Goal: Navigation & Orientation: Find specific page/section

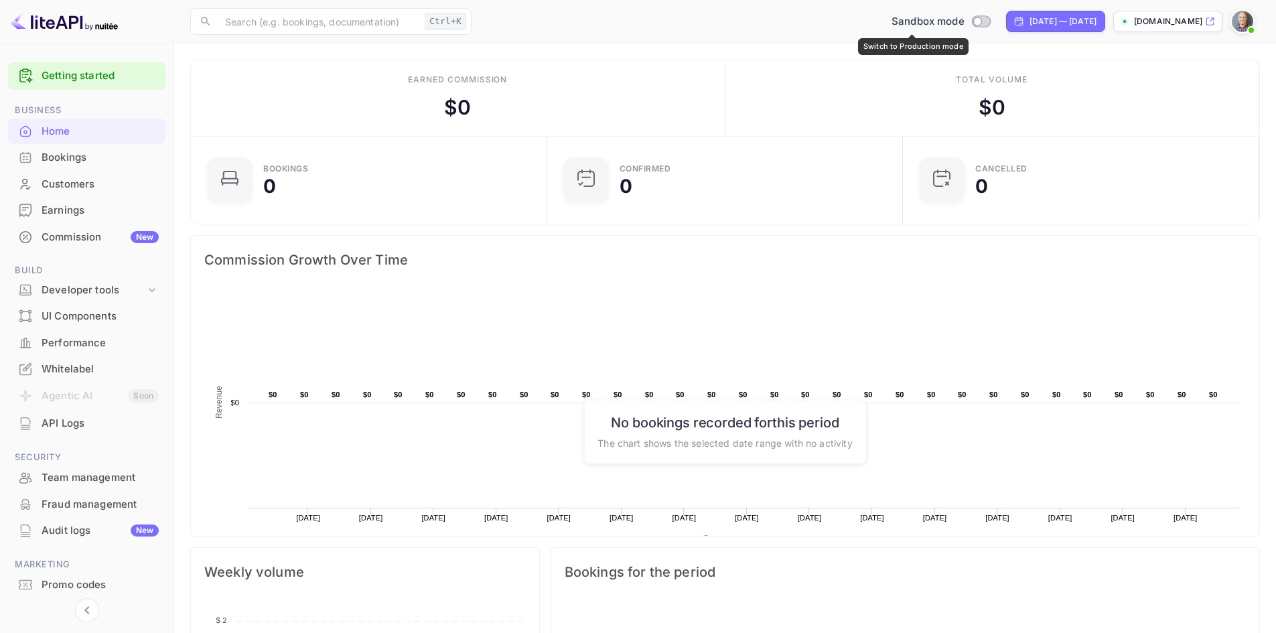
click at [964, 22] on input "Switch to Production mode" at bounding box center [977, 21] width 27 height 9
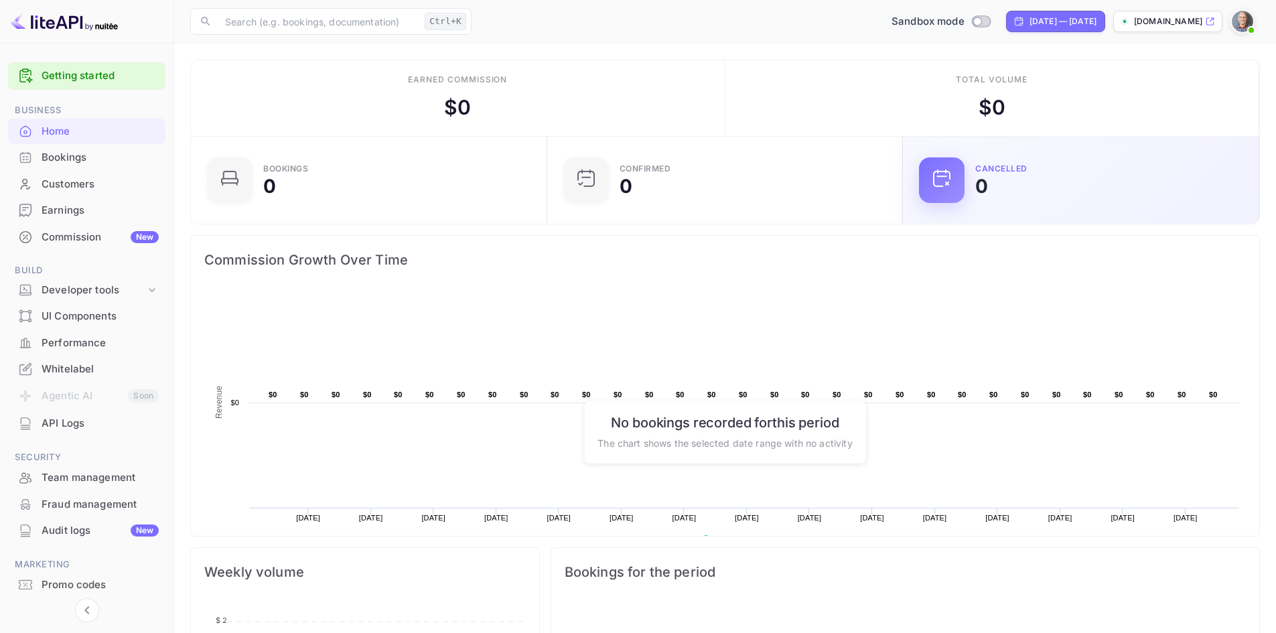
checkbox input "true"
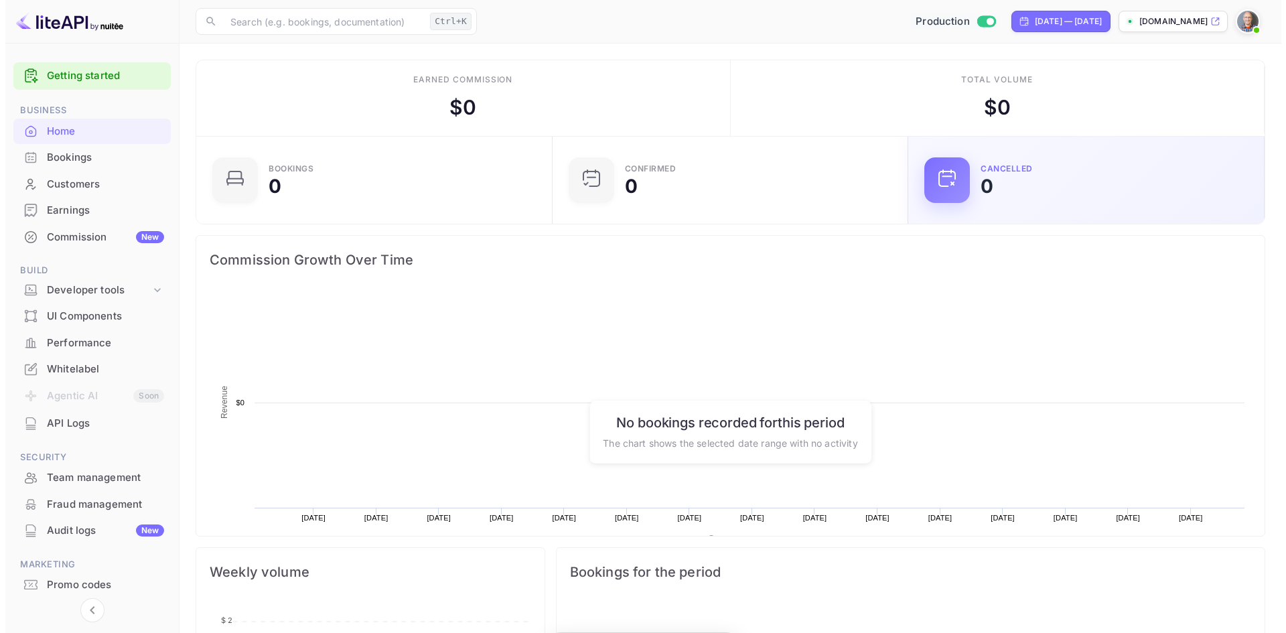
scroll to position [208, 337]
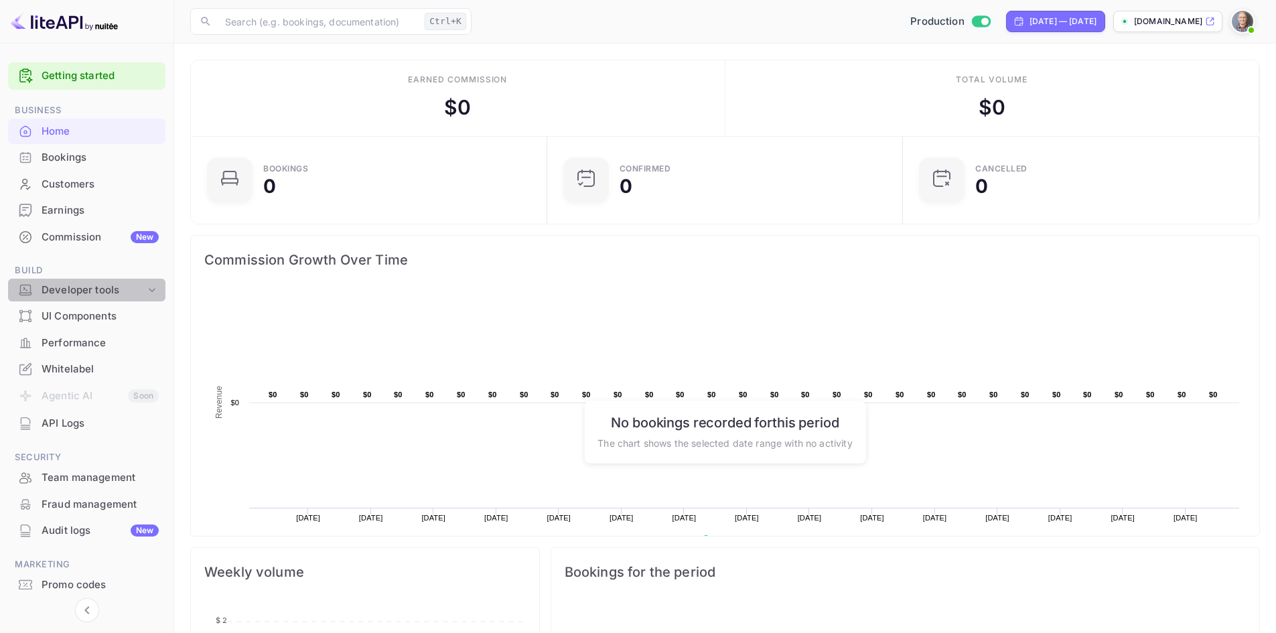
click at [62, 286] on div "Developer tools" at bounding box center [94, 290] width 104 height 15
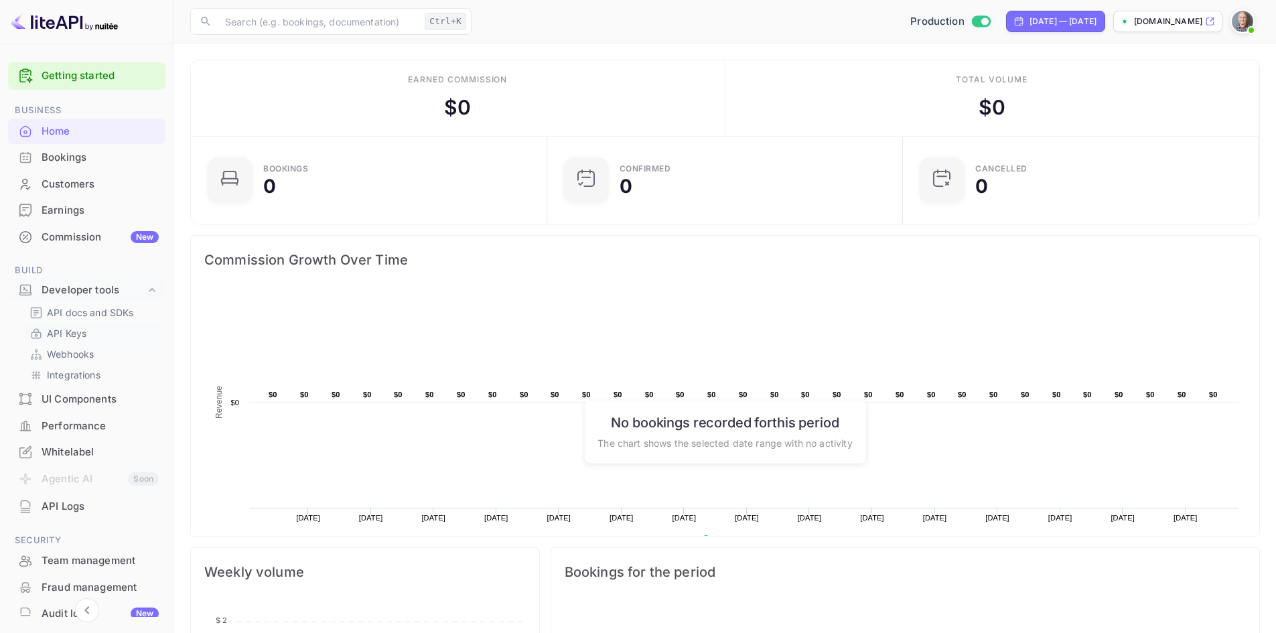
click at [72, 331] on p "API Keys" at bounding box center [67, 333] width 40 height 14
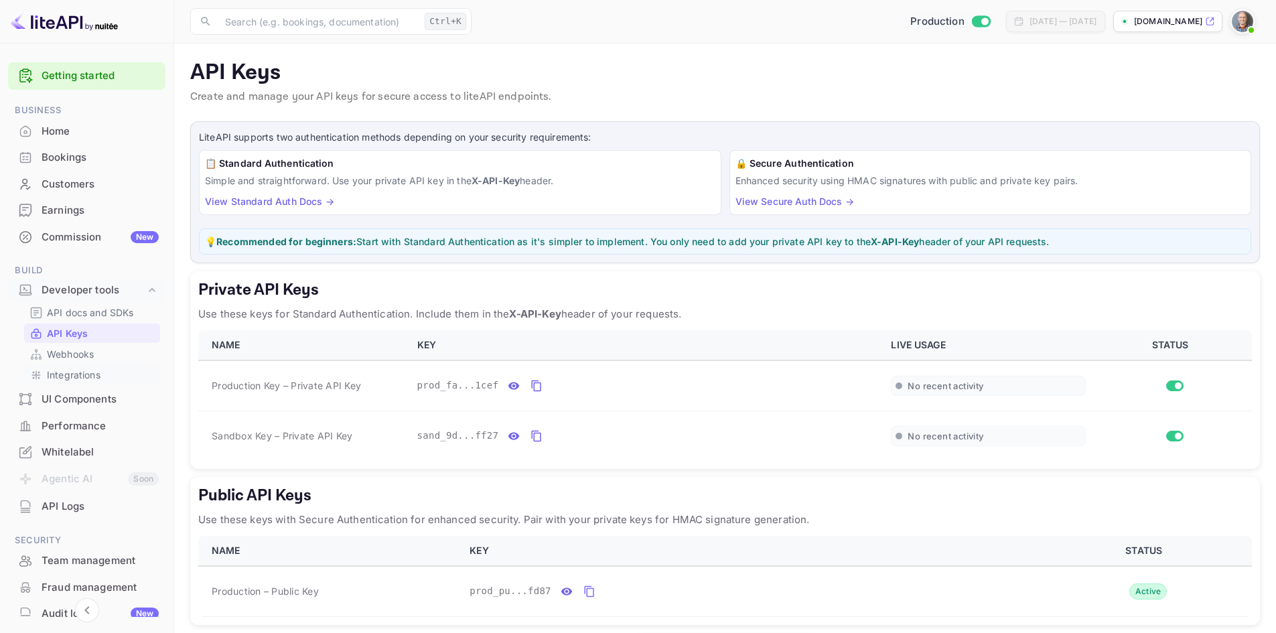
click at [73, 378] on p "Integrations" at bounding box center [74, 375] width 54 height 14
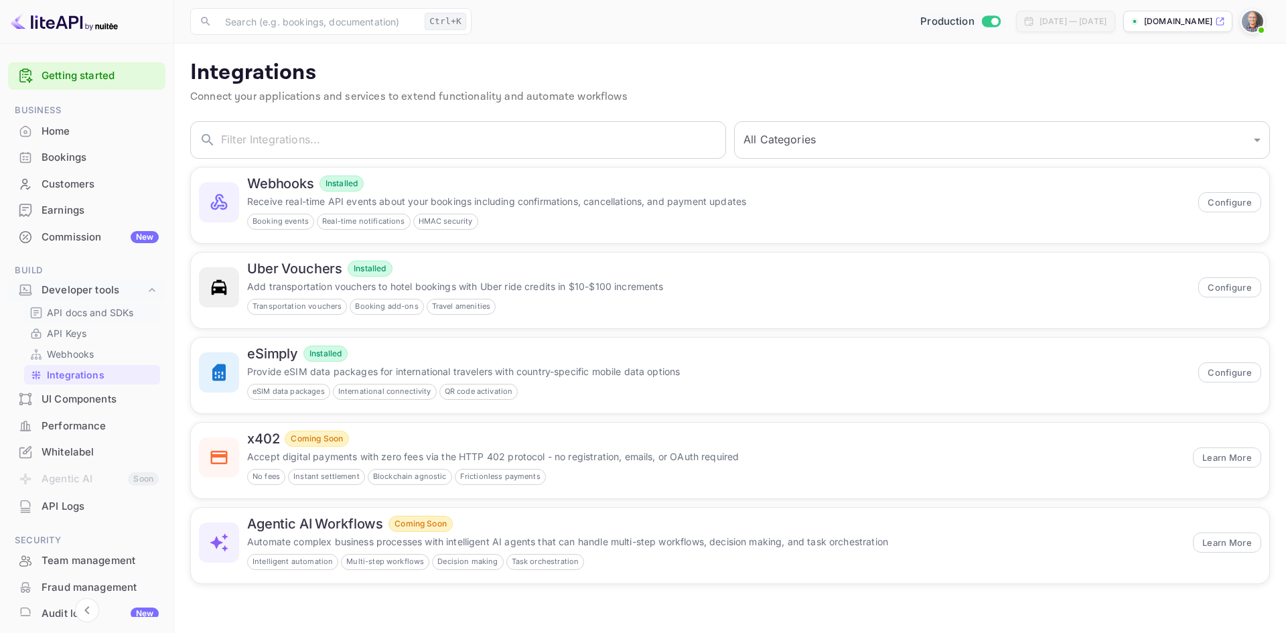
click at [74, 312] on p "API docs and SDKs" at bounding box center [90, 312] width 87 height 14
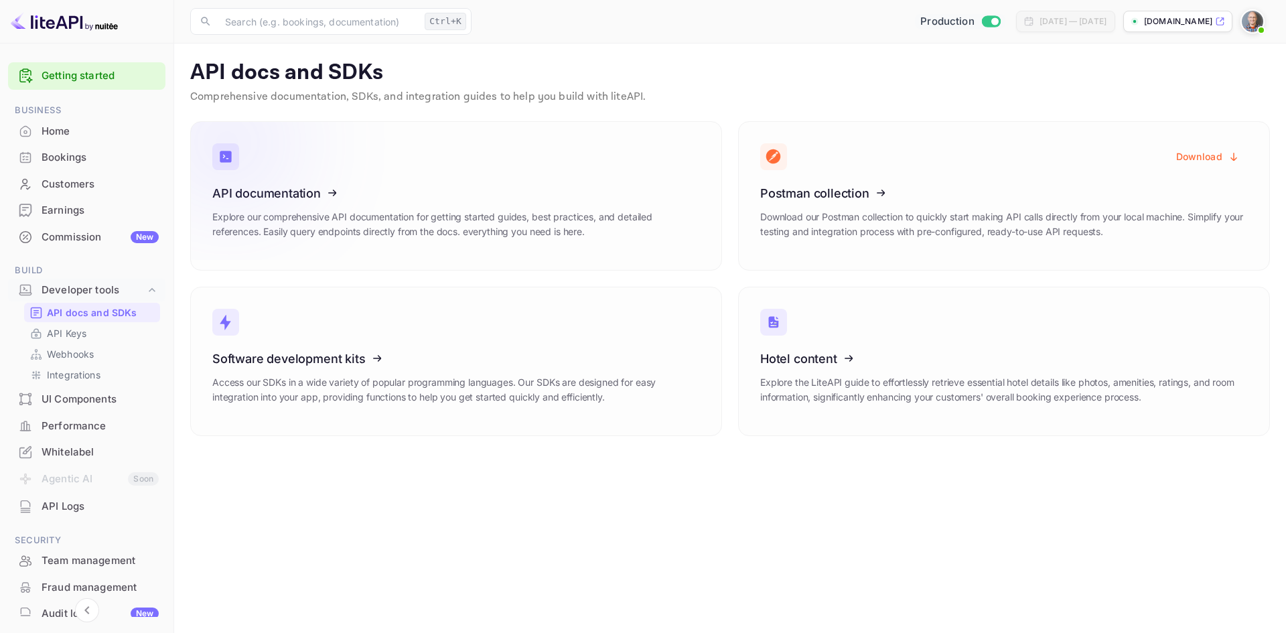
click at [261, 172] on icon at bounding box center [295, 191] width 208 height 138
